Goal: Task Accomplishment & Management: Complete application form

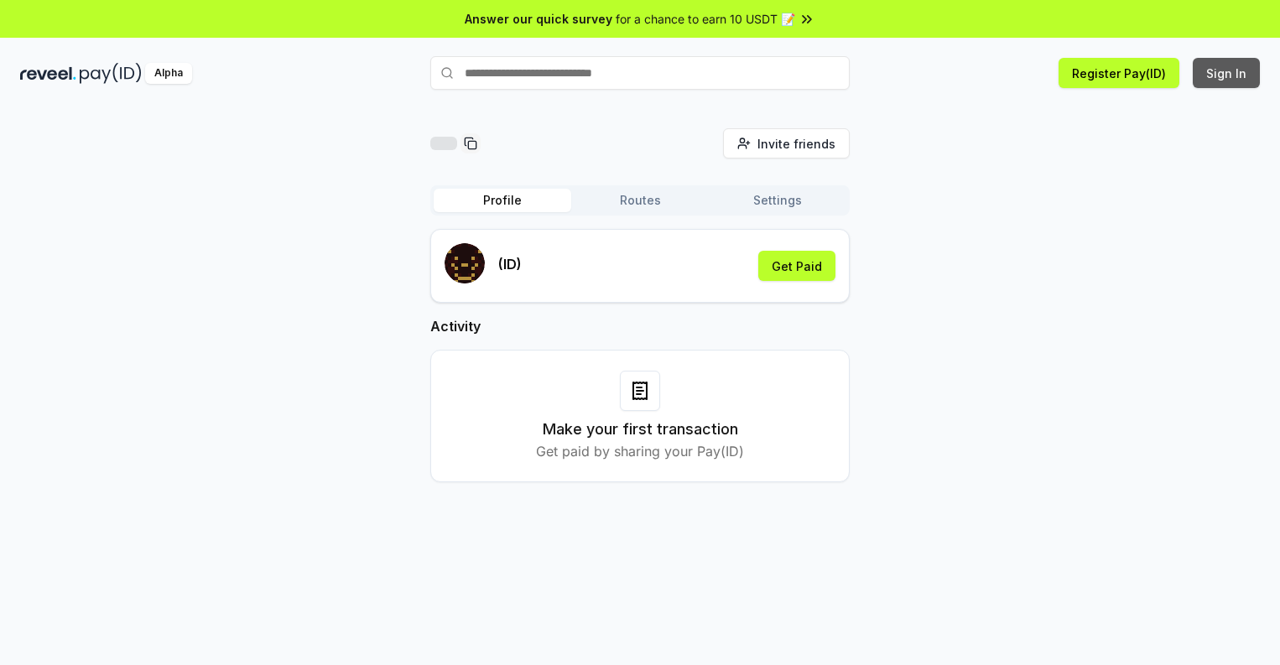
click at [1228, 73] on button "Sign In" at bounding box center [1226, 73] width 67 height 30
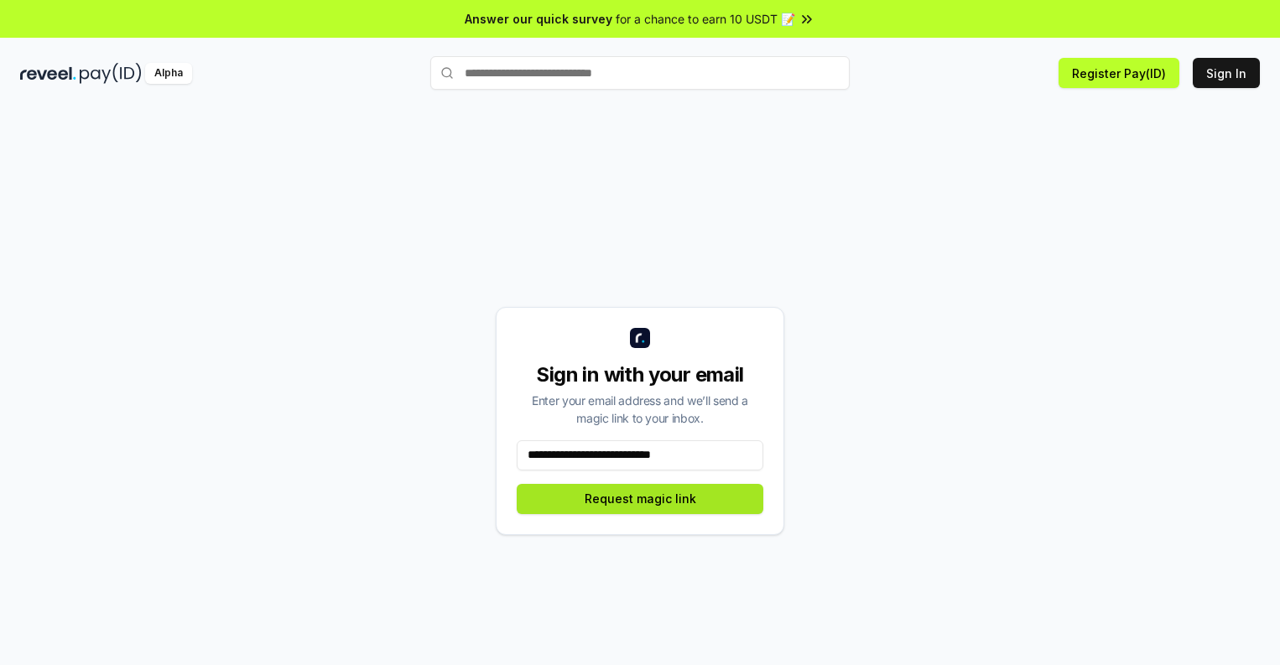
type input "**********"
click at [640, 498] on button "Request magic link" at bounding box center [640, 499] width 247 height 30
